Goal: Use online tool/utility

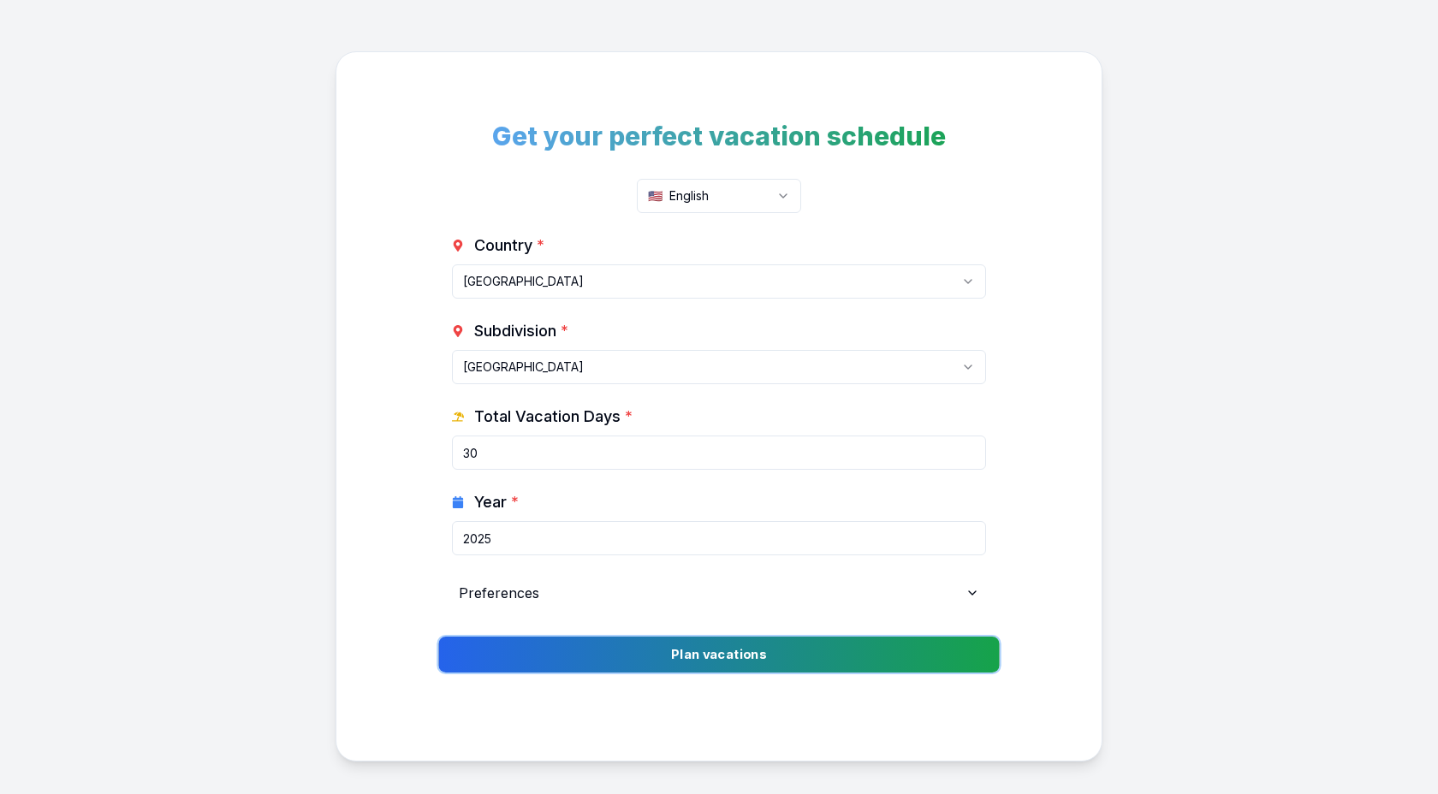
click at [757, 644] on button "Plan vacations" at bounding box center [718, 655] width 561 height 36
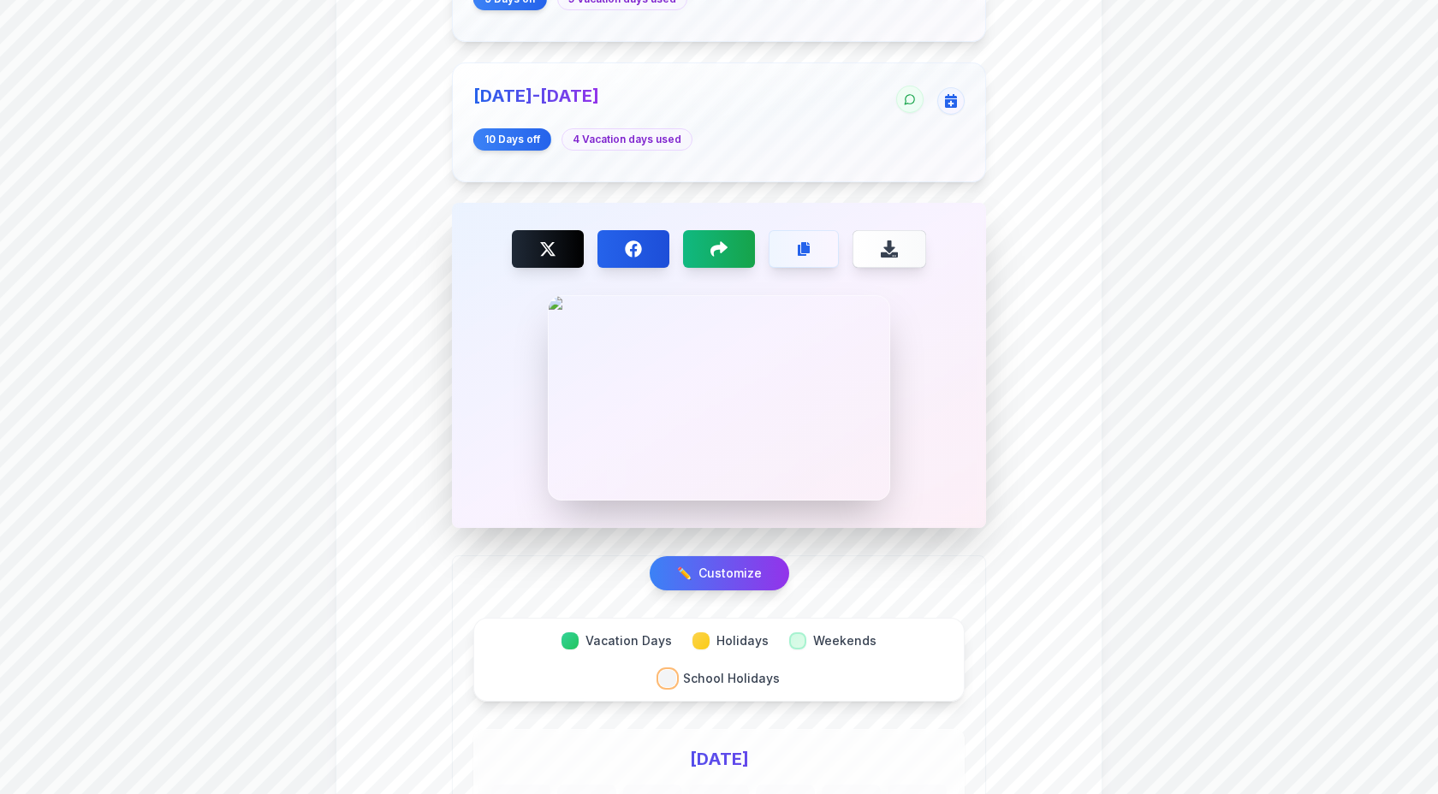
scroll to position [1279, 0]
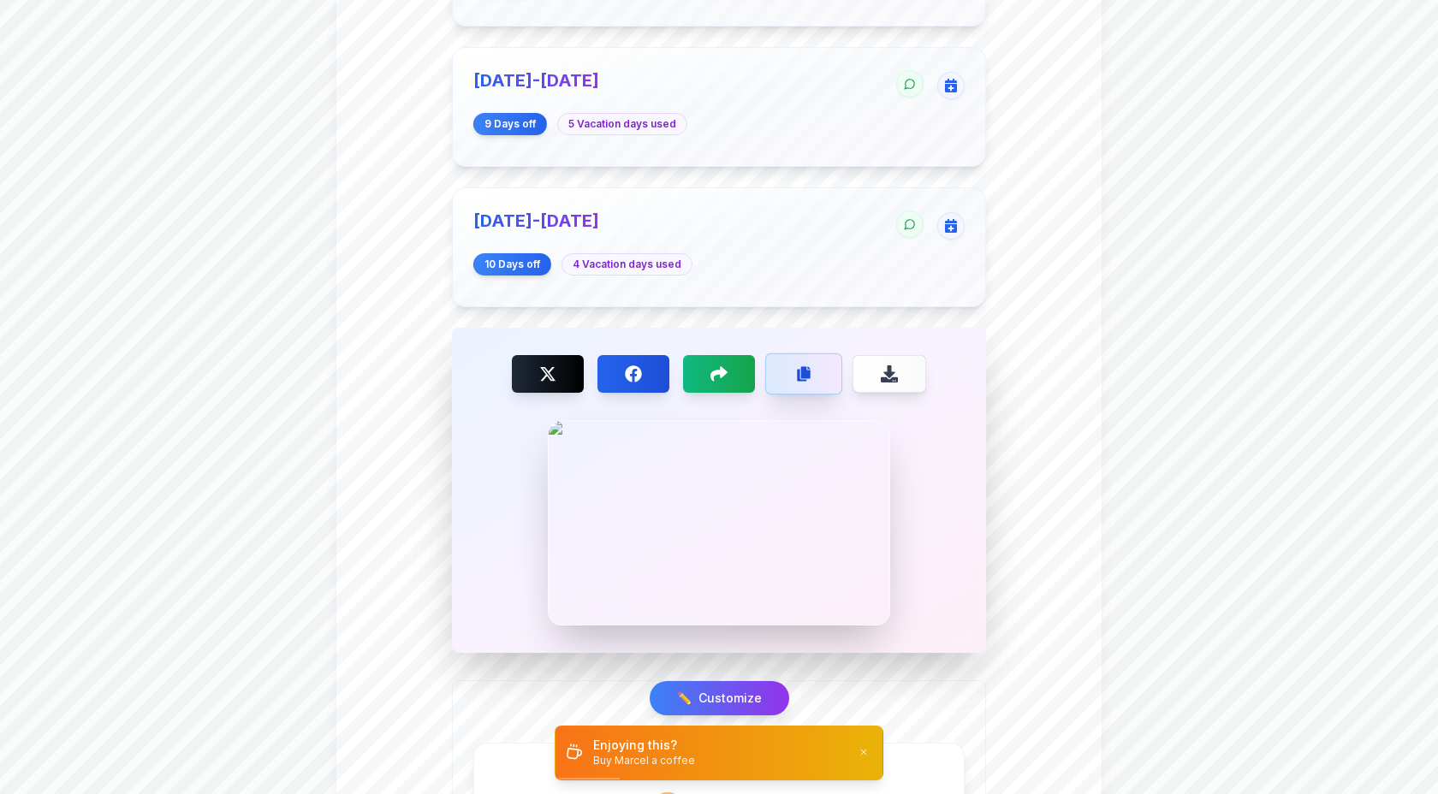
click at [807, 370] on icon "Copy link" at bounding box center [803, 373] width 15 height 15
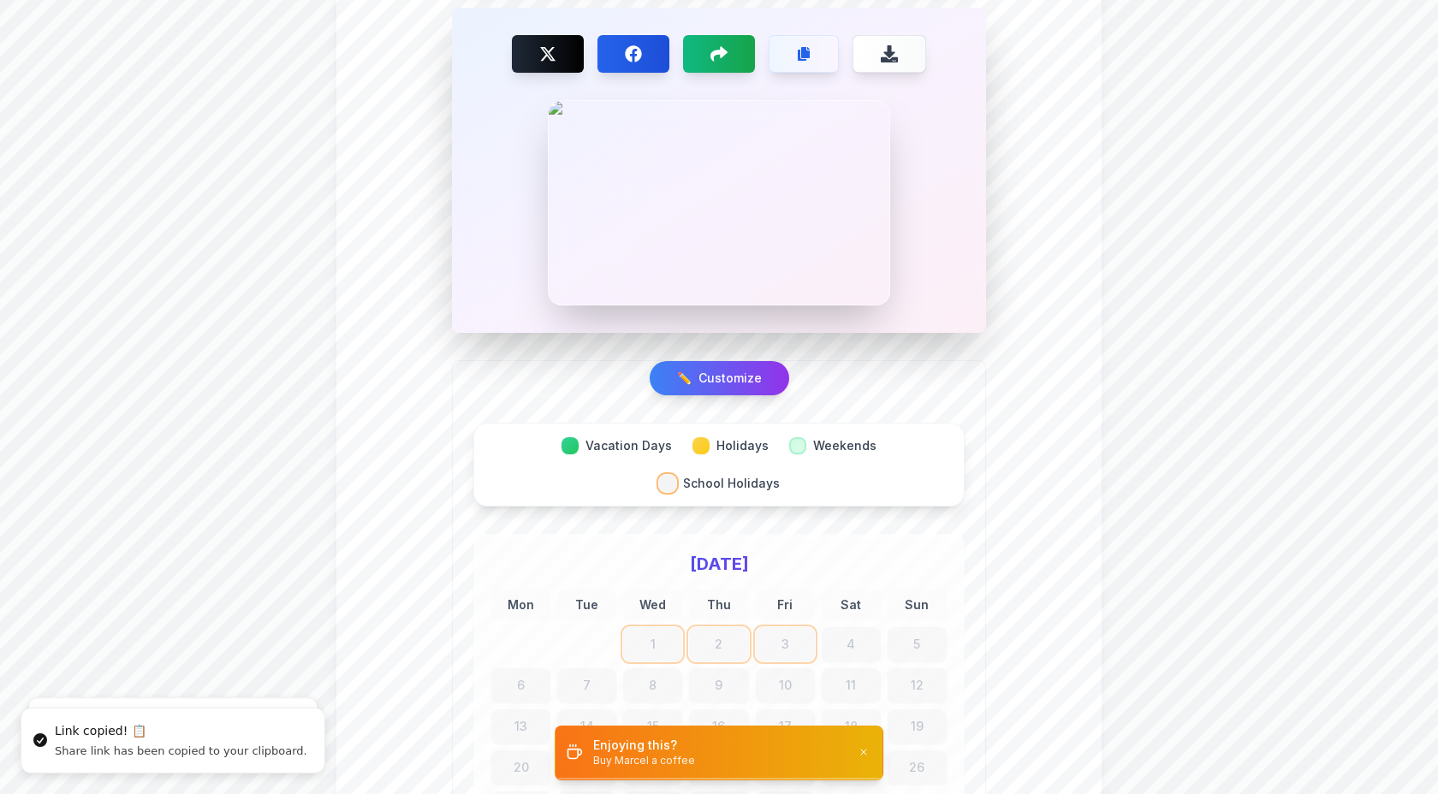
scroll to position [1606, 0]
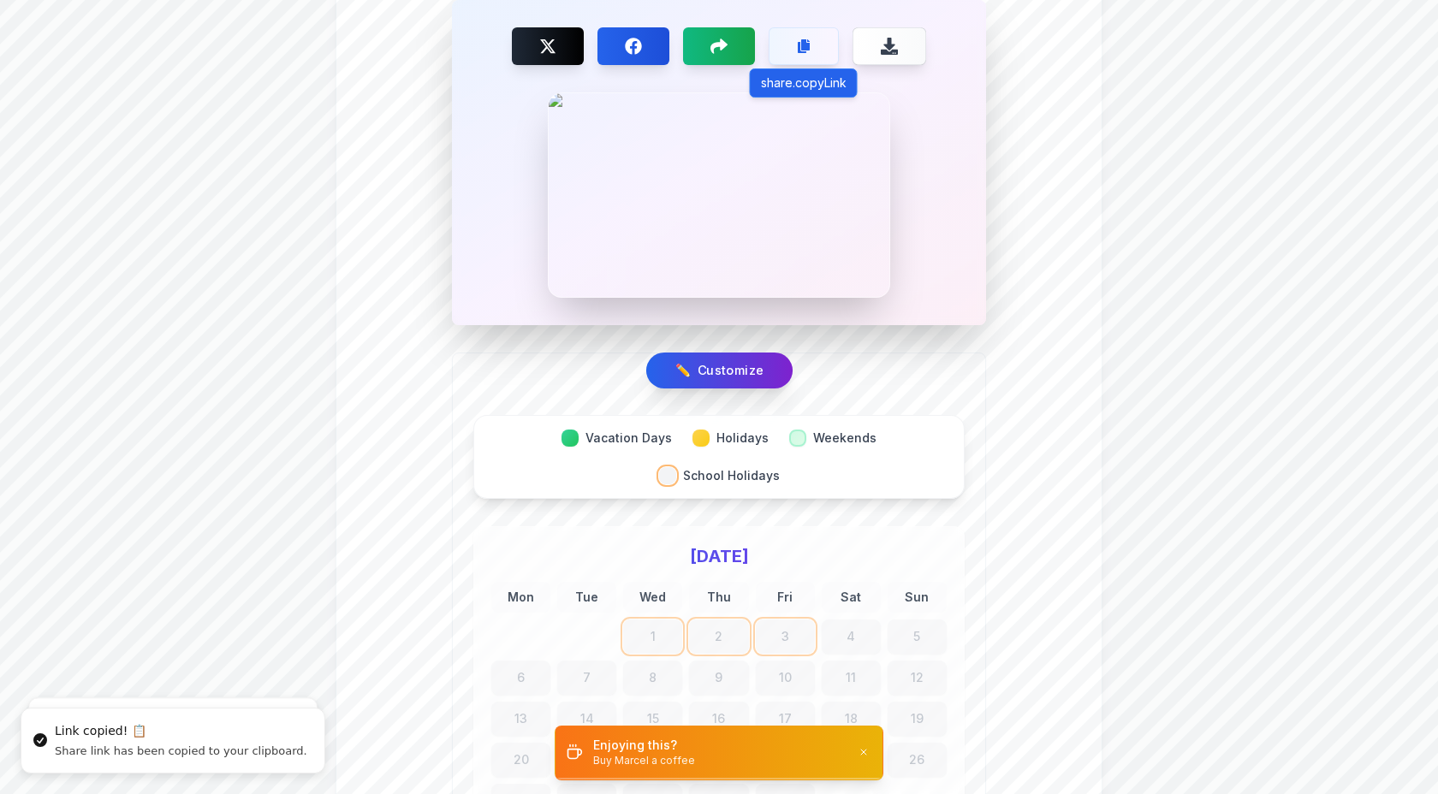
click at [733, 353] on button "✏️ Customize" at bounding box center [718, 371] width 146 height 36
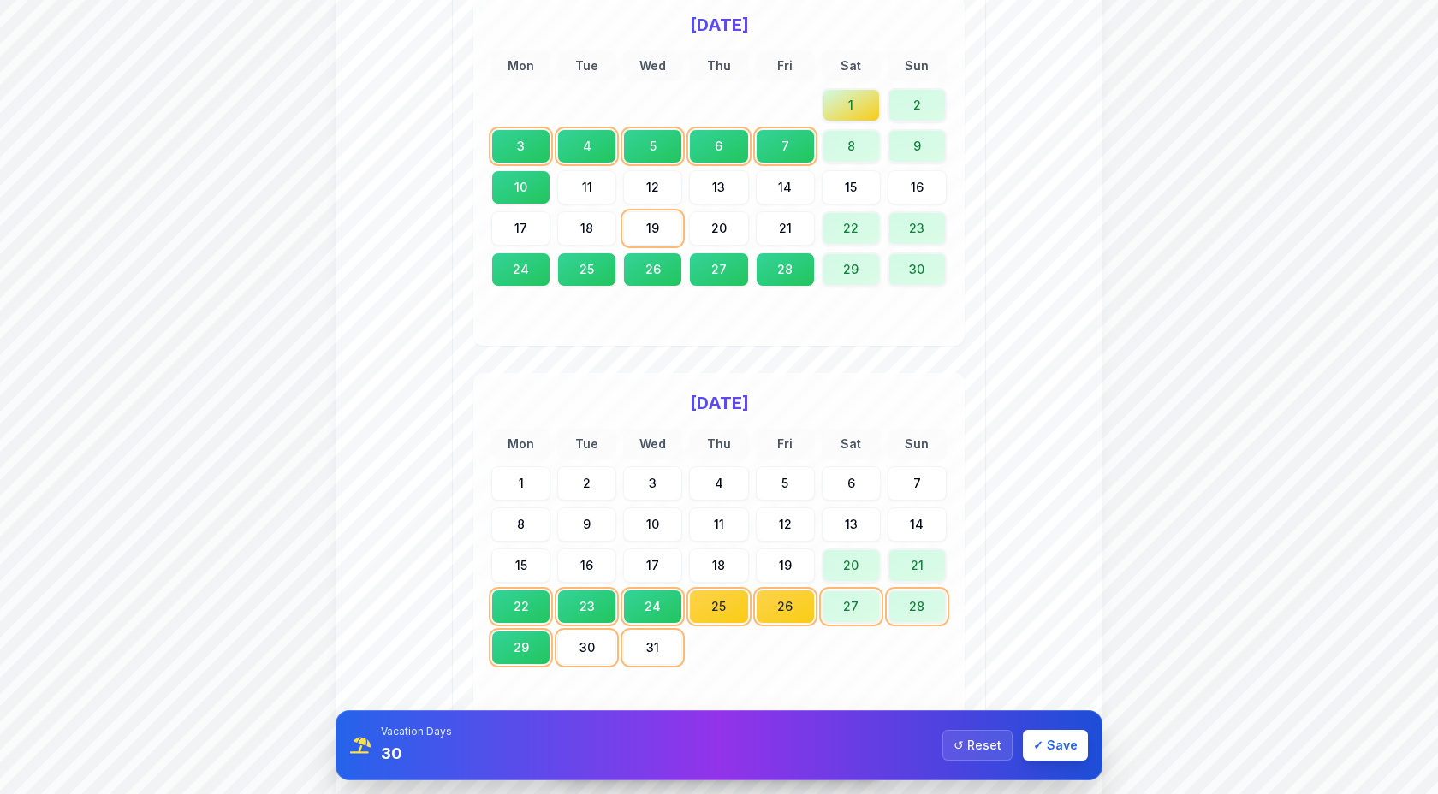
scroll to position [5946, 0]
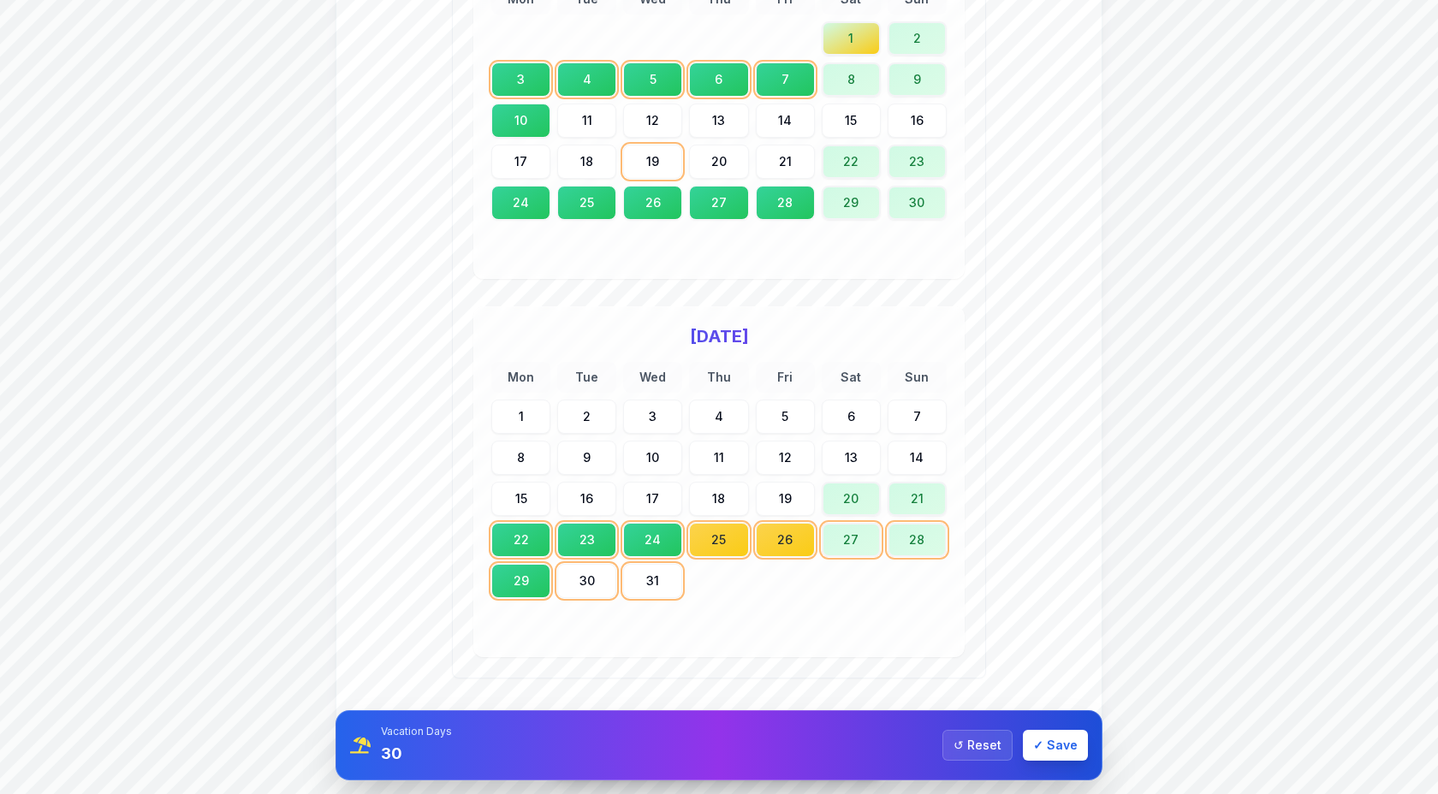
click at [579, 605] on div at bounding box center [586, 622] width 59 height 34
click at [600, 563] on div "30" at bounding box center [586, 581] width 62 height 36
click at [661, 563] on div "31" at bounding box center [653, 581] width 62 height 36
click at [1041, 748] on span "✓" at bounding box center [1038, 745] width 10 height 17
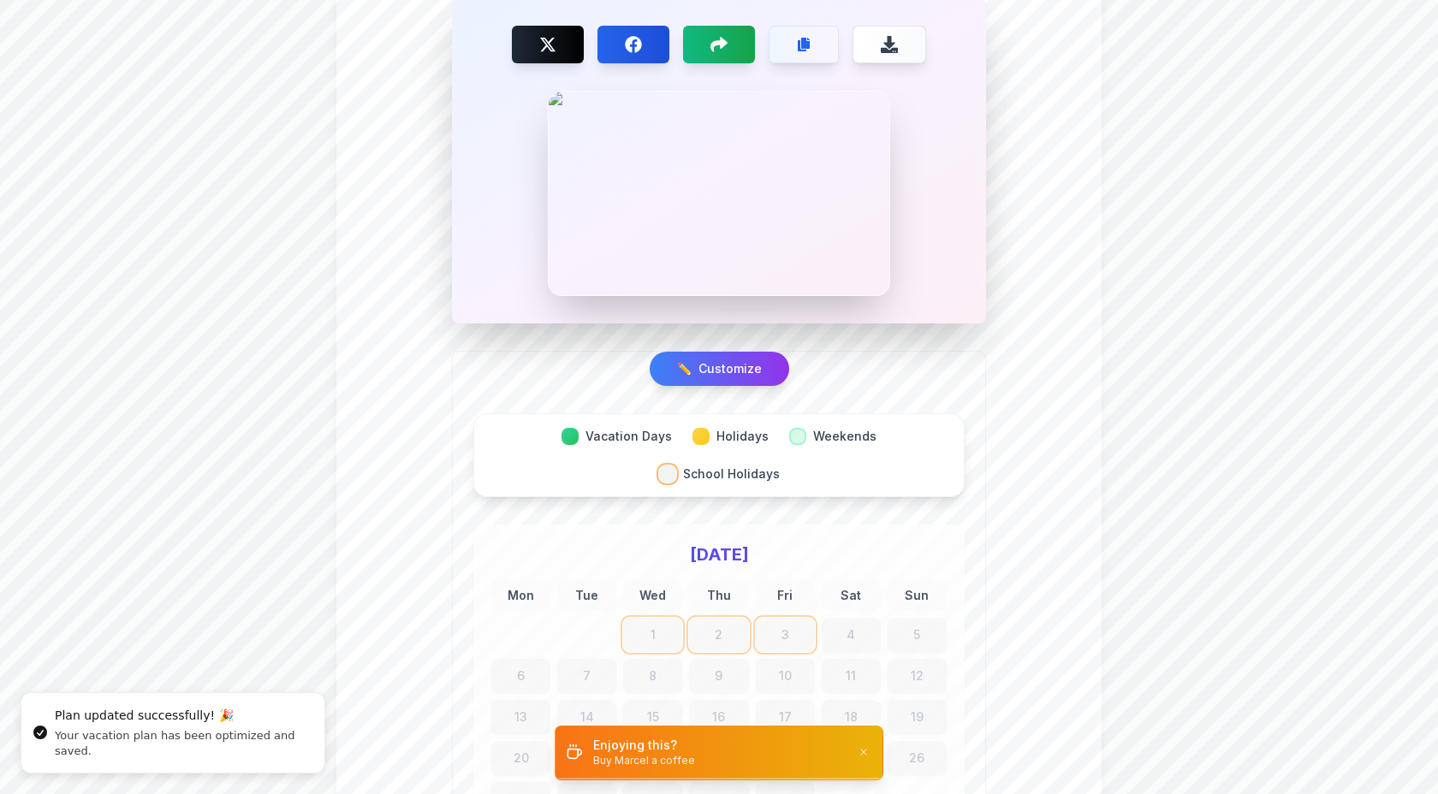
scroll to position [1606, 0]
click at [821, 37] on button "Copy link" at bounding box center [803, 46] width 77 height 41
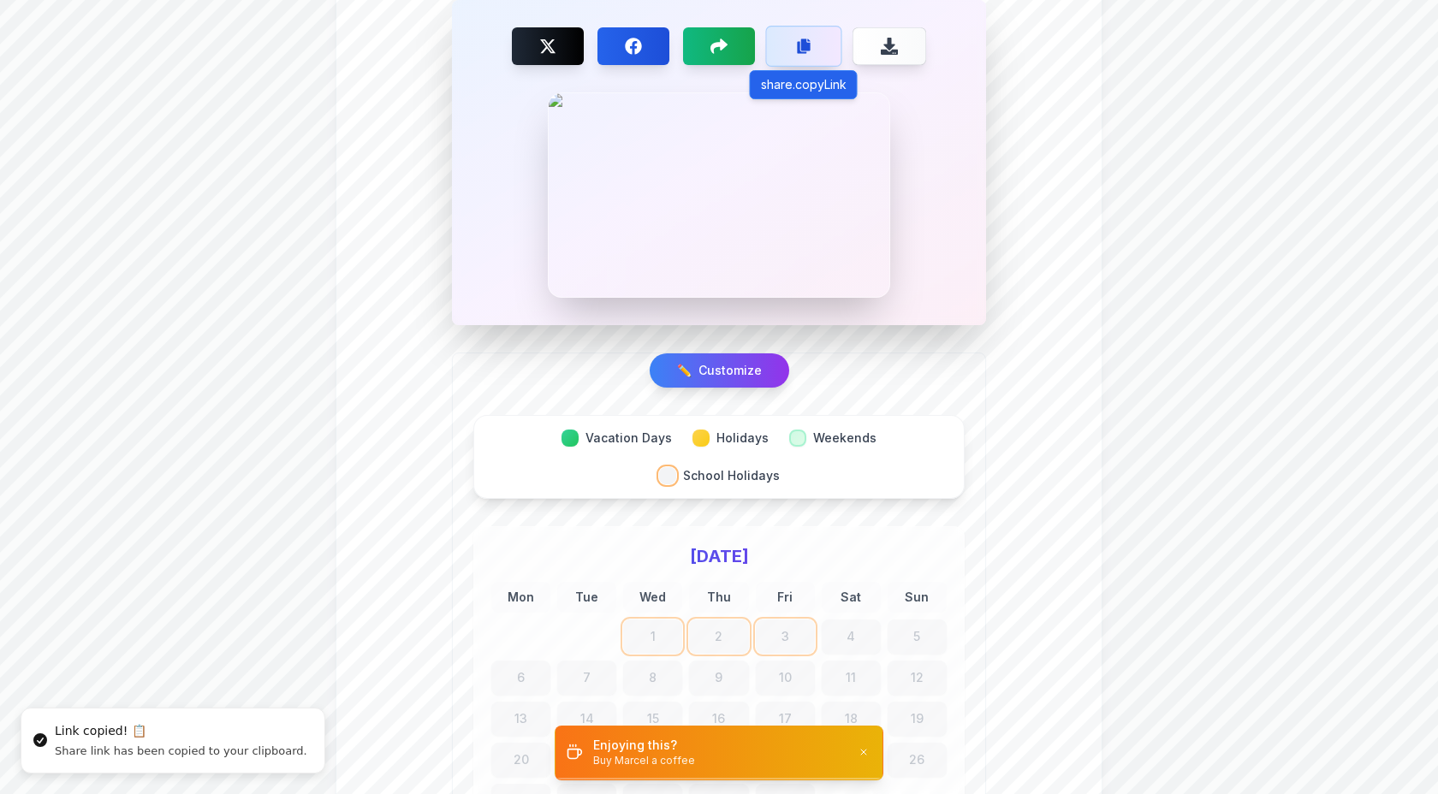
click at [816, 51] on button "Copy link" at bounding box center [803, 46] width 76 height 41
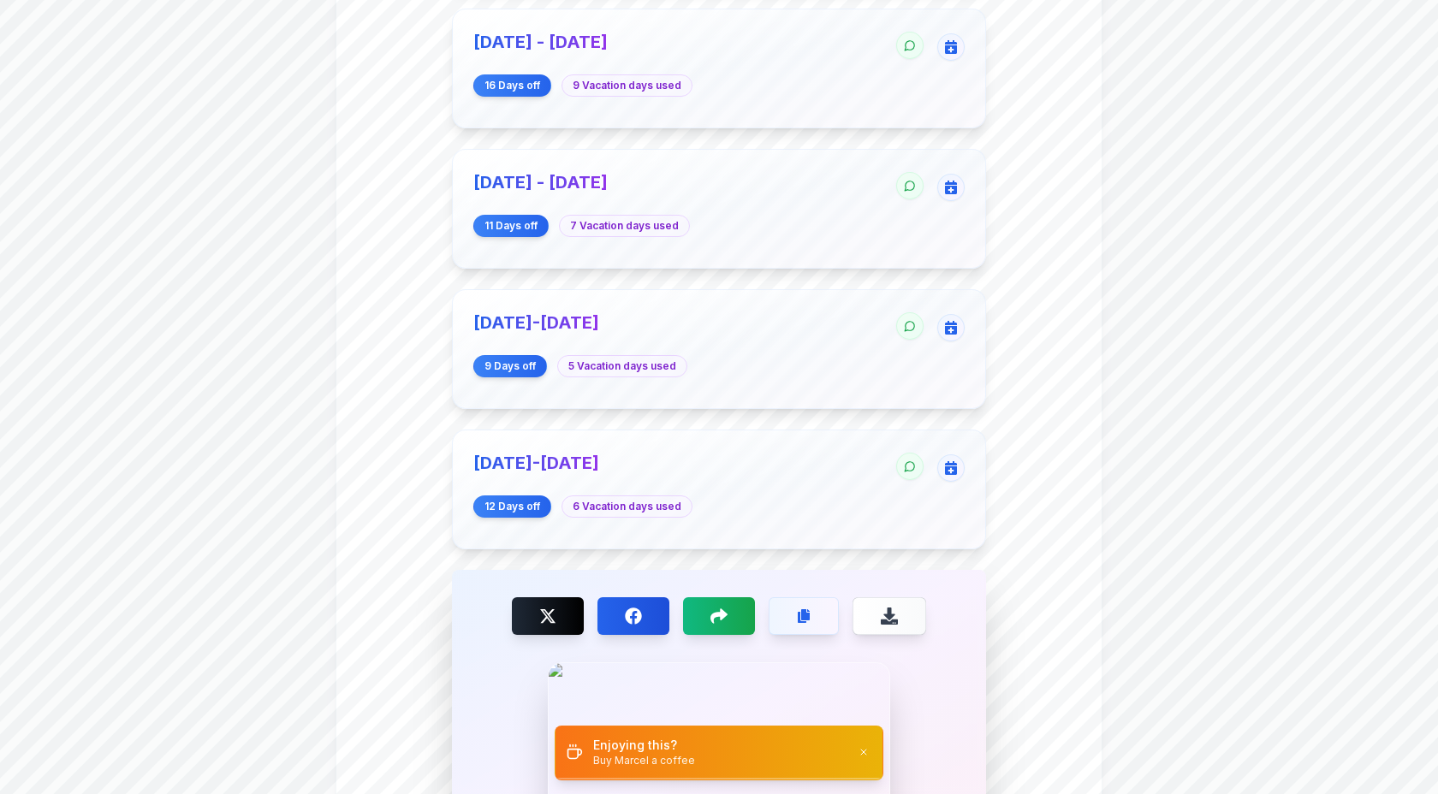
scroll to position [1024, 0]
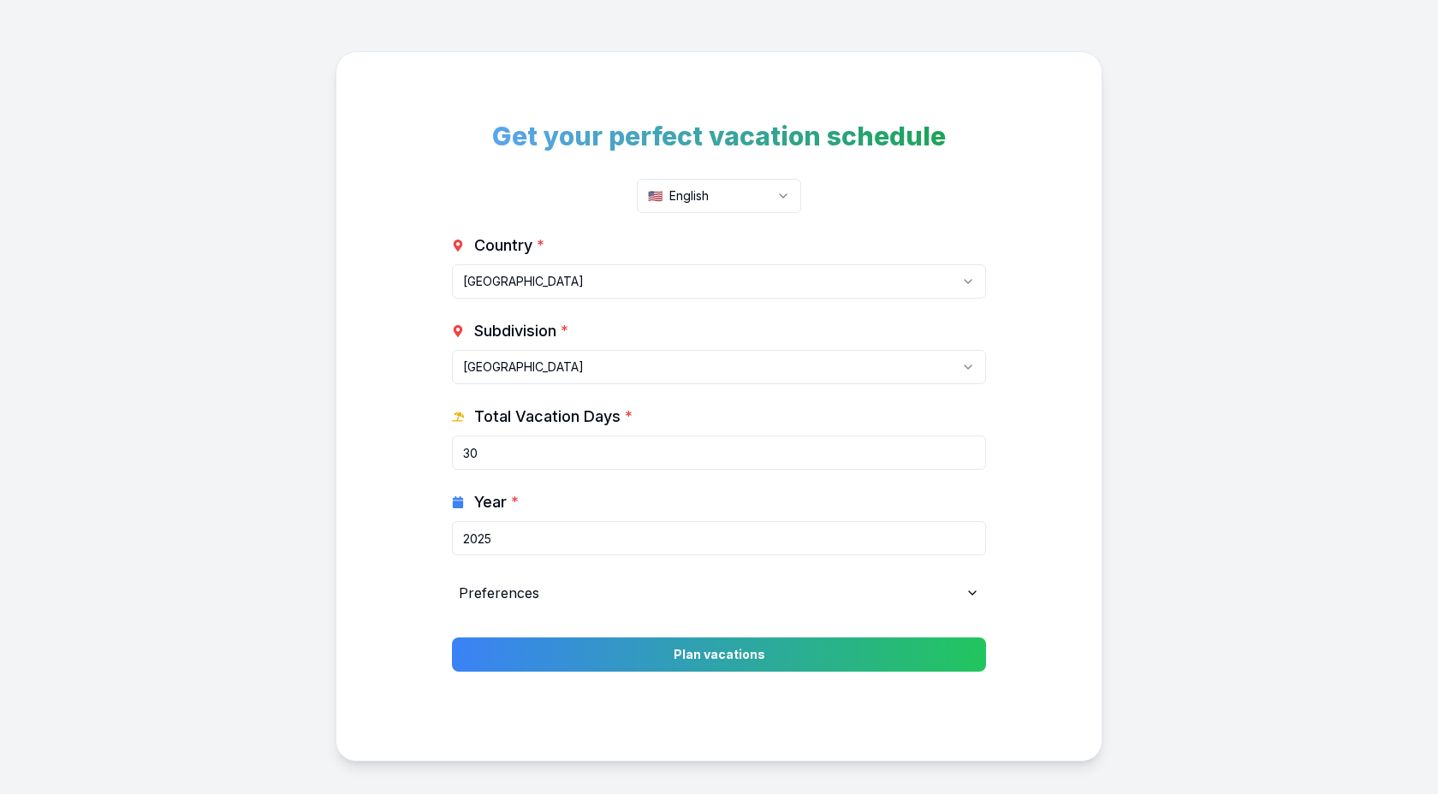
scroll to position [64, 0]
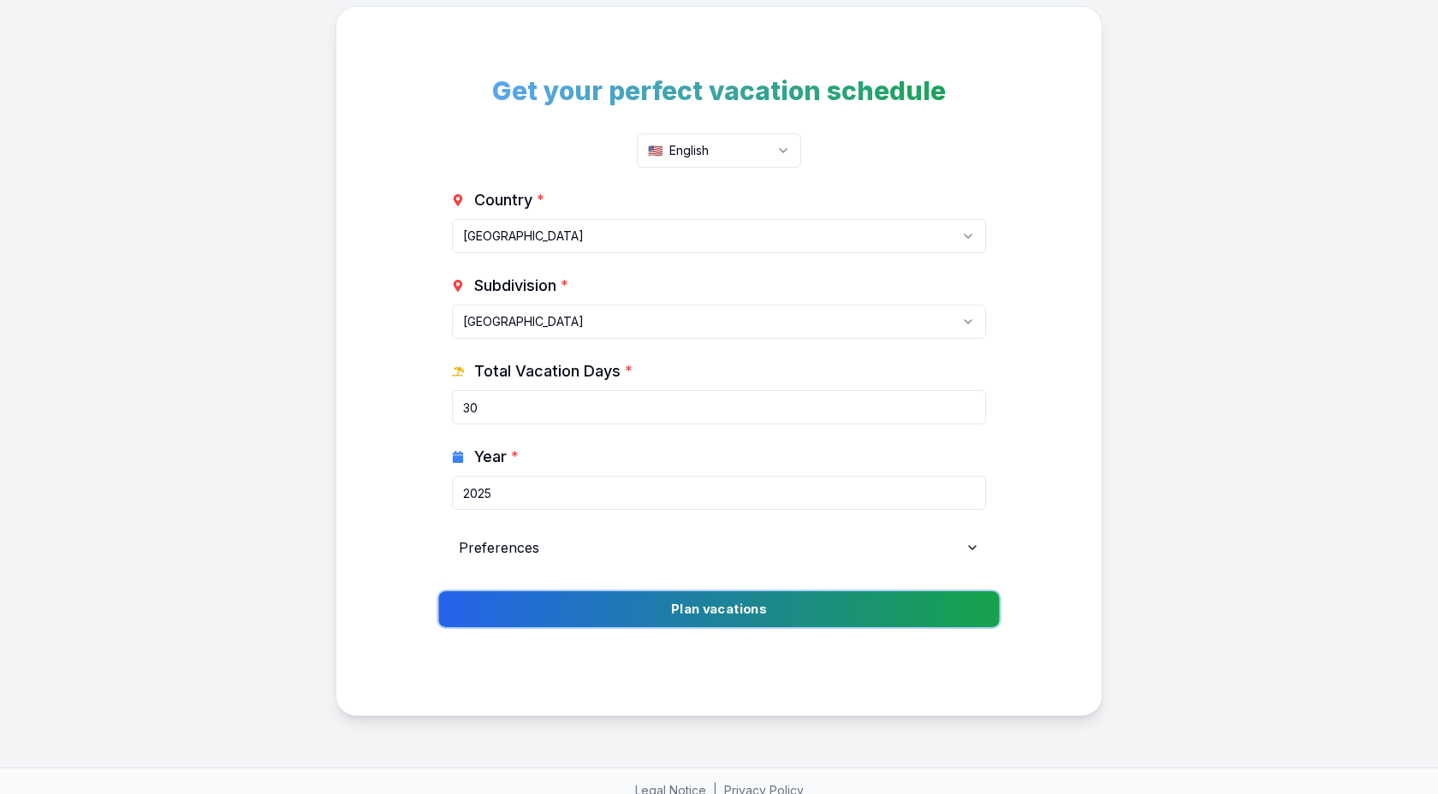
click at [672, 613] on button "Plan vacations" at bounding box center [718, 609] width 561 height 36
